Goal: Task Accomplishment & Management: Use online tool/utility

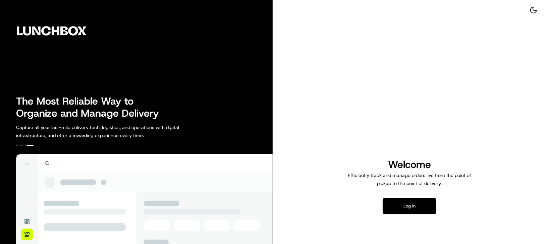
click at [424, 209] on button "Log in" at bounding box center [410, 206] width 54 height 16
